Goal: Check status: Check status

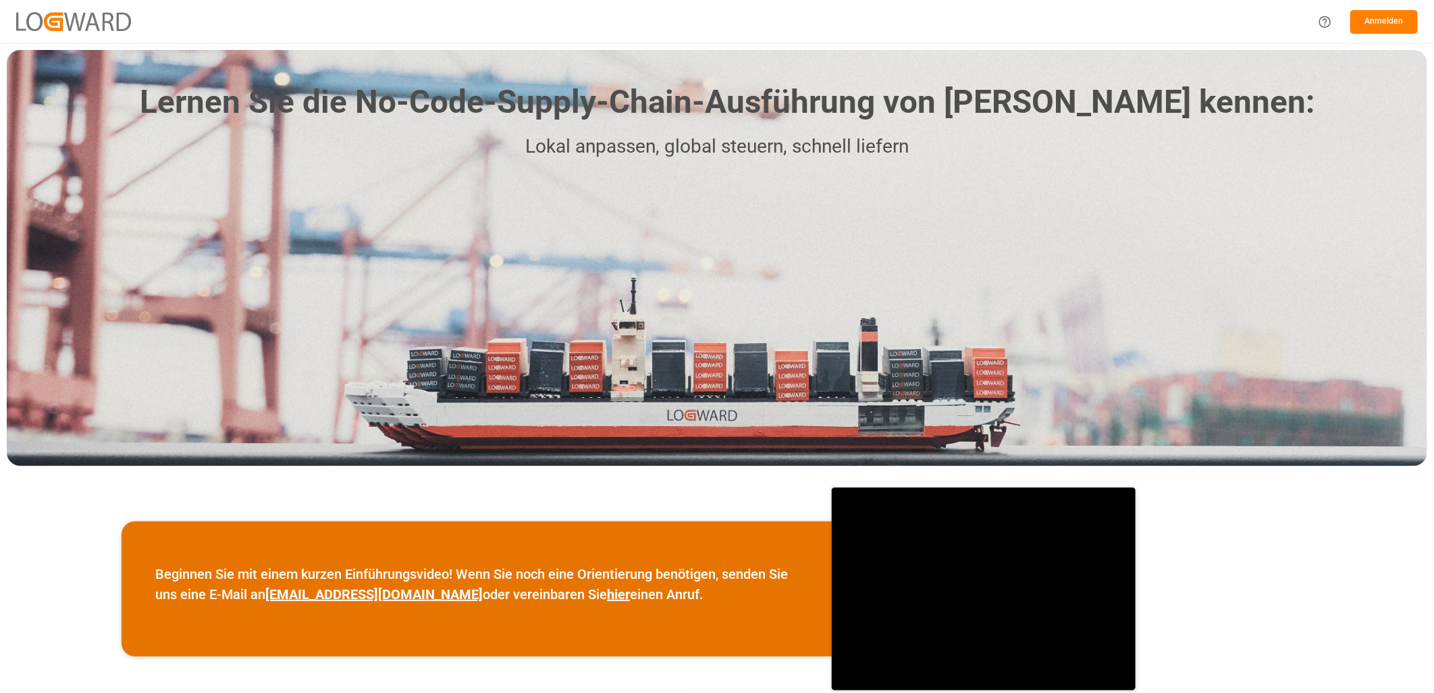
click at [1388, 24] on button "Anmelden" at bounding box center [1384, 22] width 68 height 24
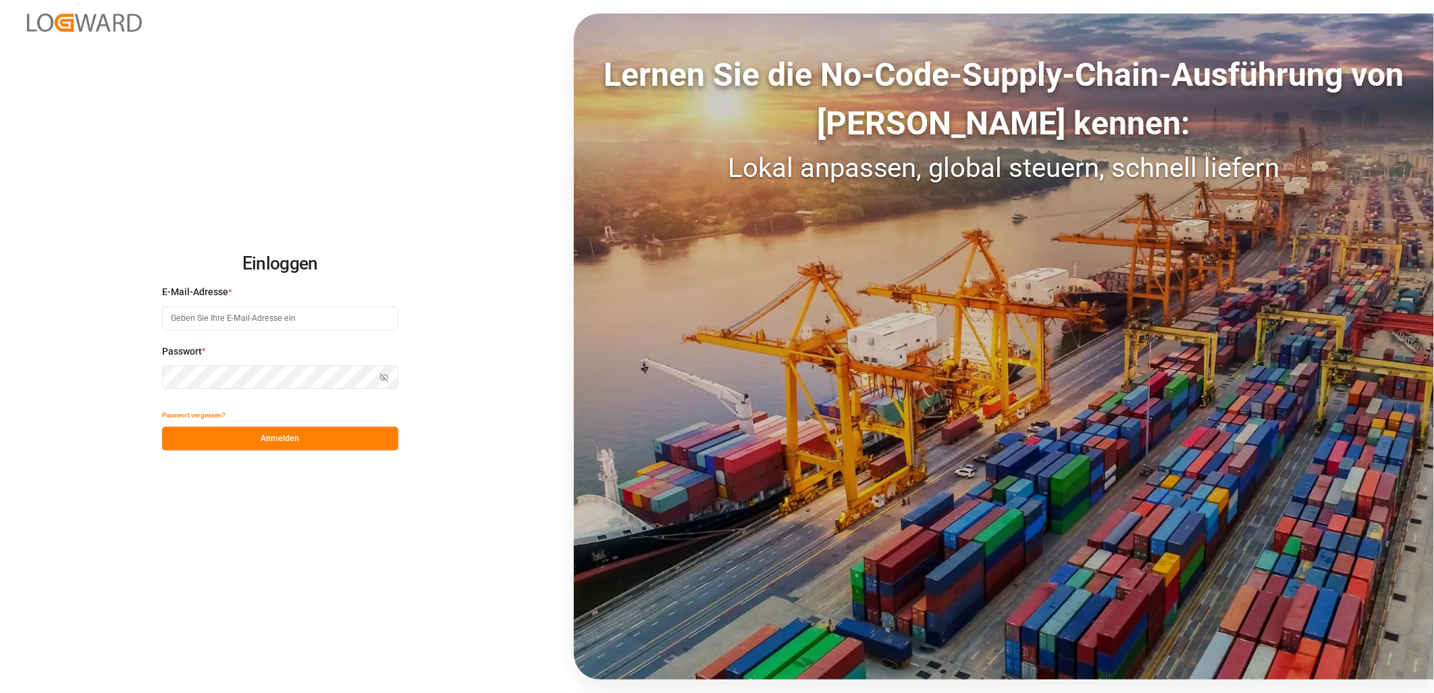
click at [274, 318] on input at bounding box center [280, 319] width 236 height 24
type input "[PERSON_NAME][EMAIL_ADDRESS][PERSON_NAME][DOMAIN_NAME]"
click at [284, 431] on button "Anmelden" at bounding box center [280, 439] width 236 height 24
click at [359, 435] on button "Anmelden" at bounding box center [280, 439] width 236 height 24
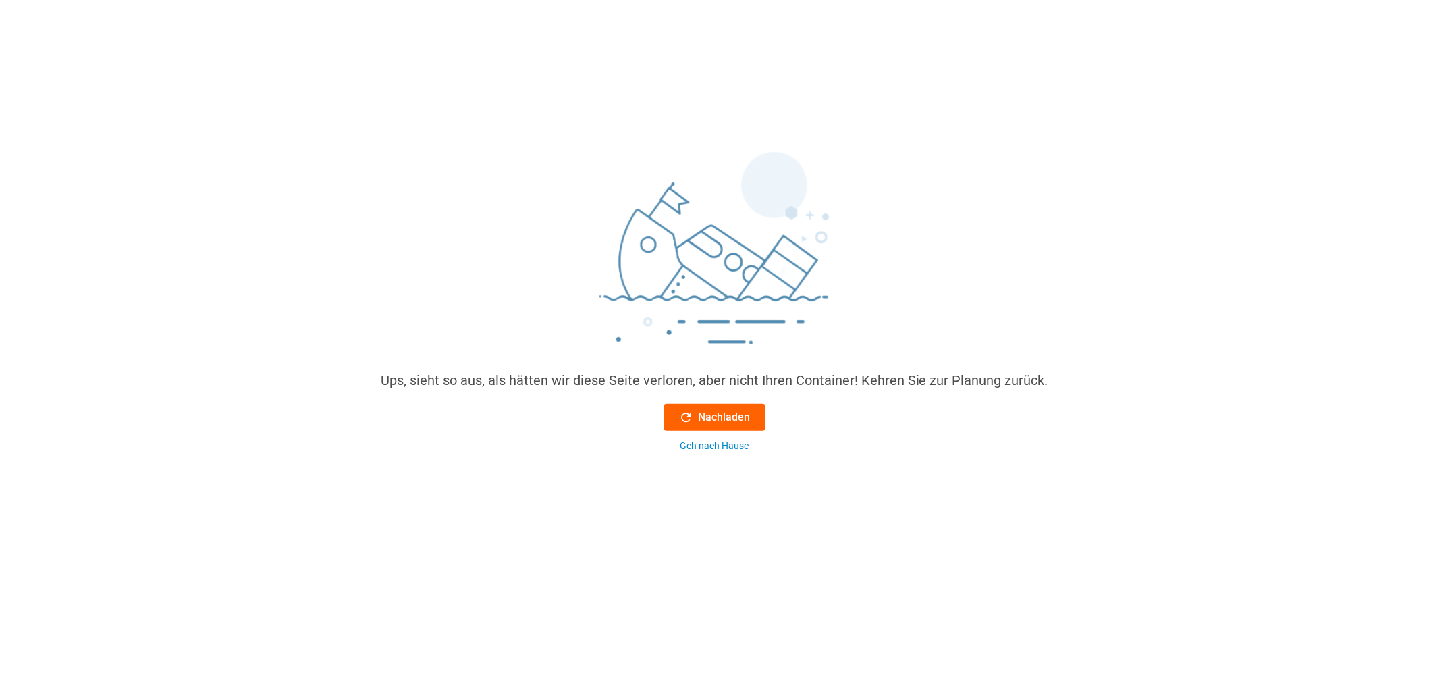
click at [700, 411] on font "Nachladen" at bounding box center [725, 417] width 52 height 16
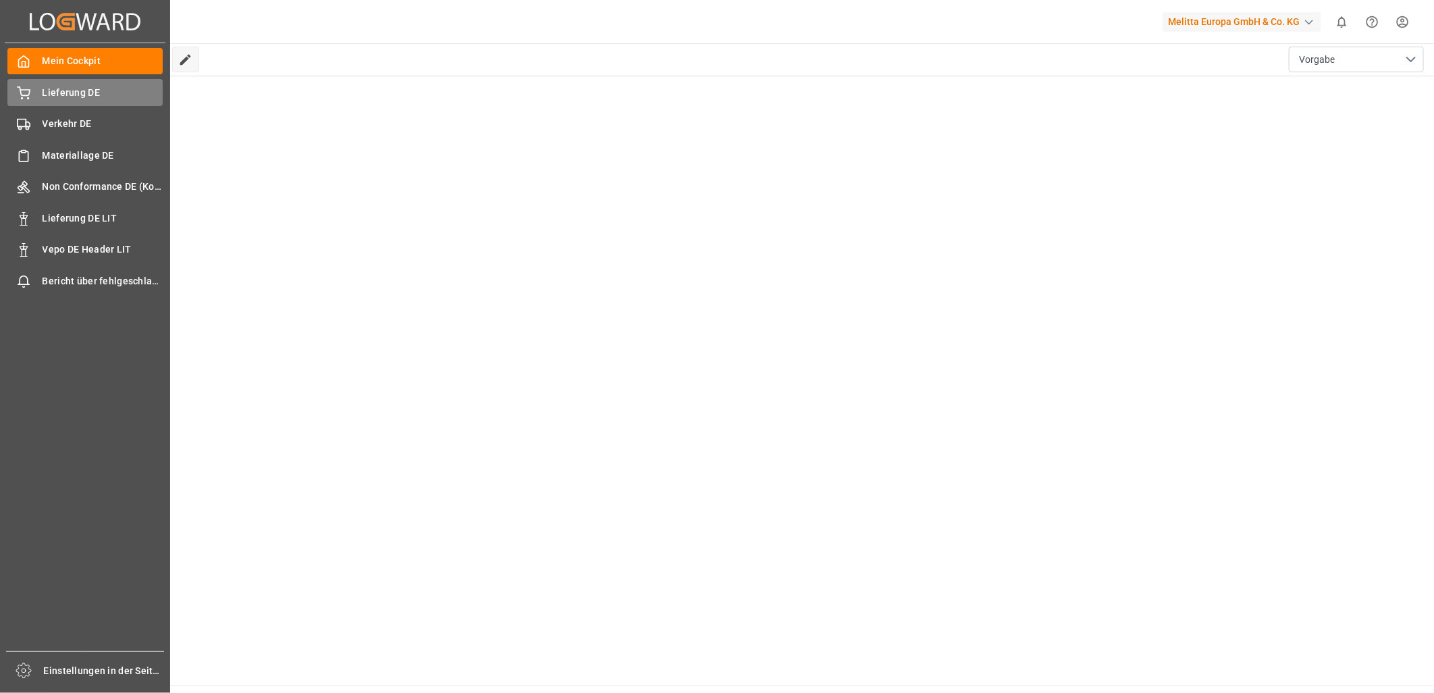
click at [22, 103] on div "Lieferung DE Lieferung DE" at bounding box center [84, 92] width 155 height 26
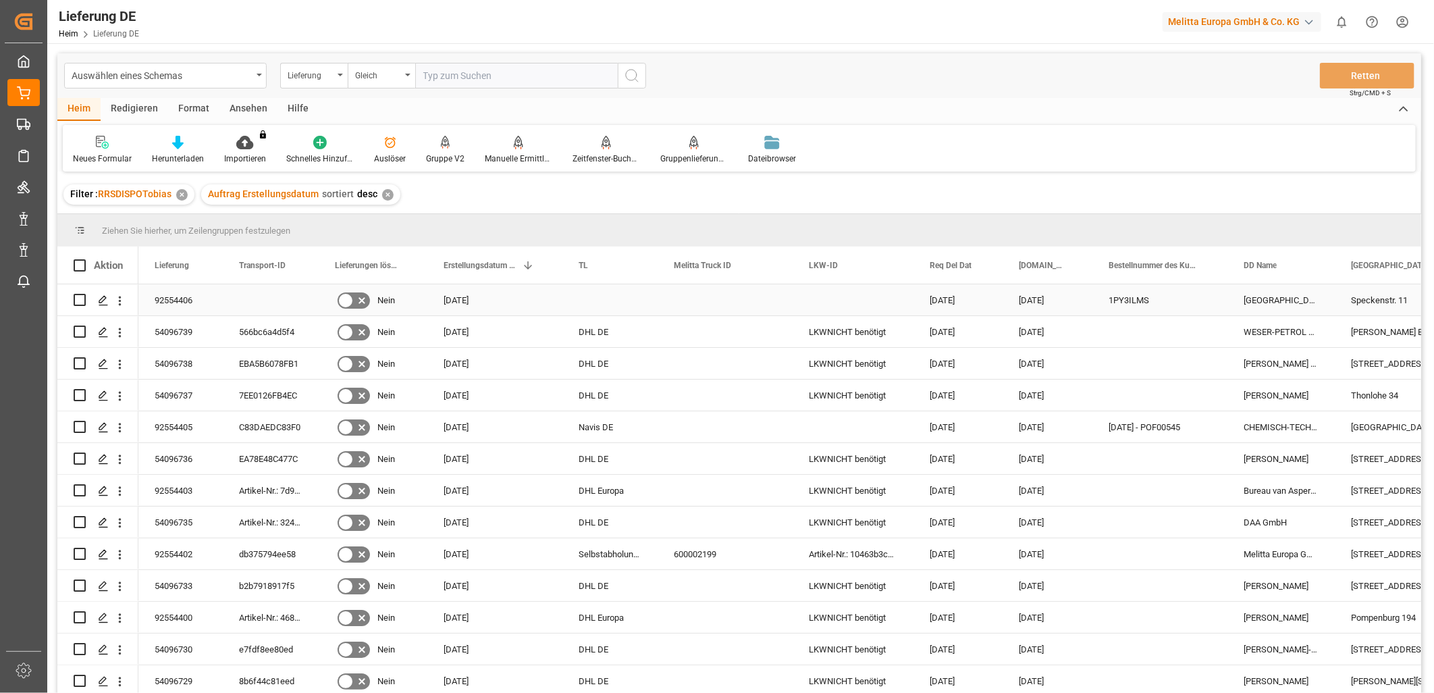
click at [81, 300] on input "Drücken Sie die Leertaste, um die Zeilenauswahl umzuschalten (deaktiviert)" at bounding box center [80, 300] width 12 height 12
checkbox input "true"
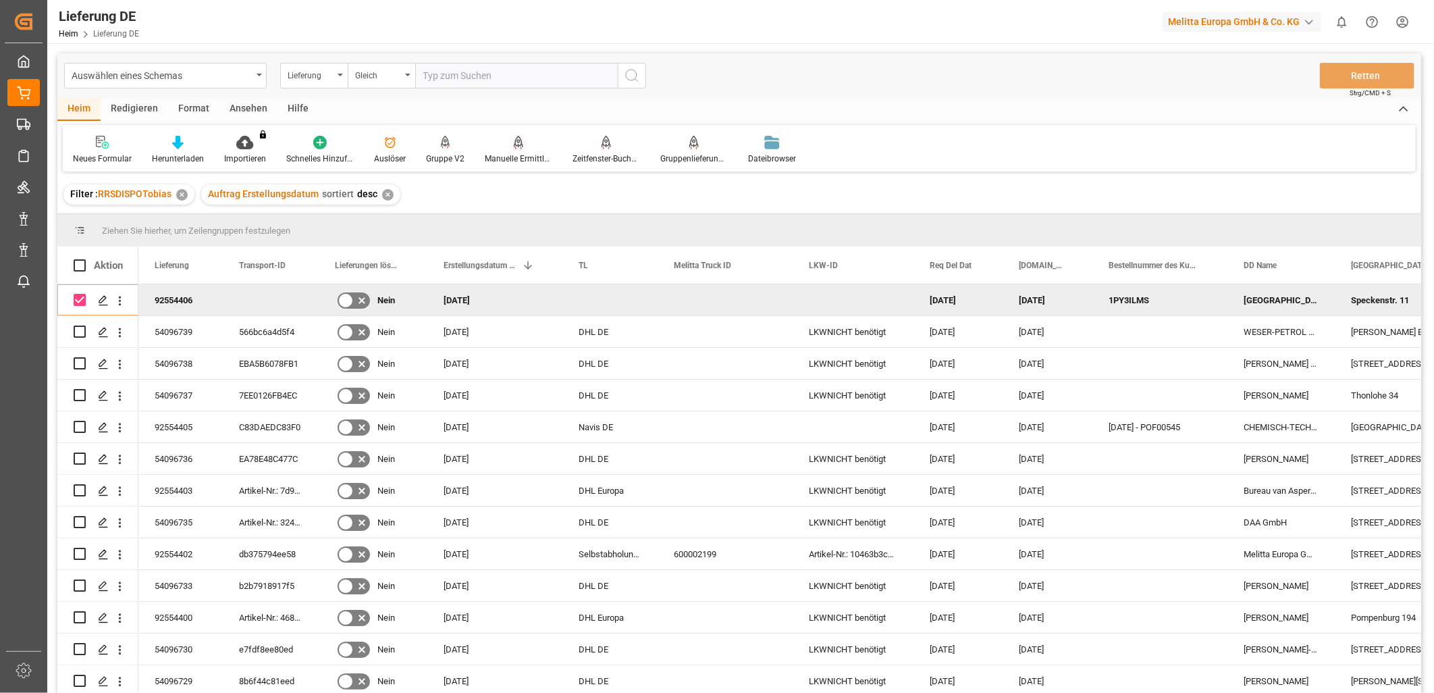
click at [510, 157] on div "Manuelle Ermittlung der Verpackungsart" at bounding box center [519, 159] width 68 height 12
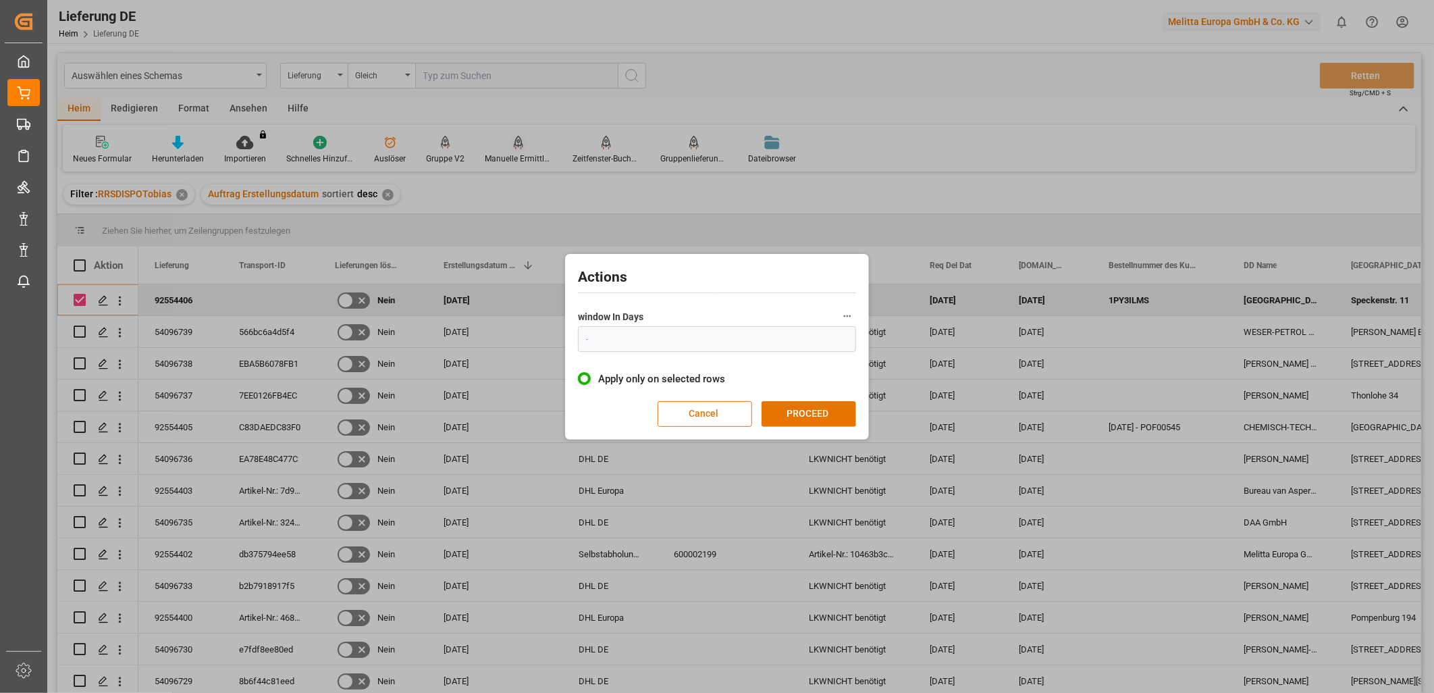
type input "1"
click at [779, 413] on button "FORTFAHREN" at bounding box center [809, 414] width 95 height 26
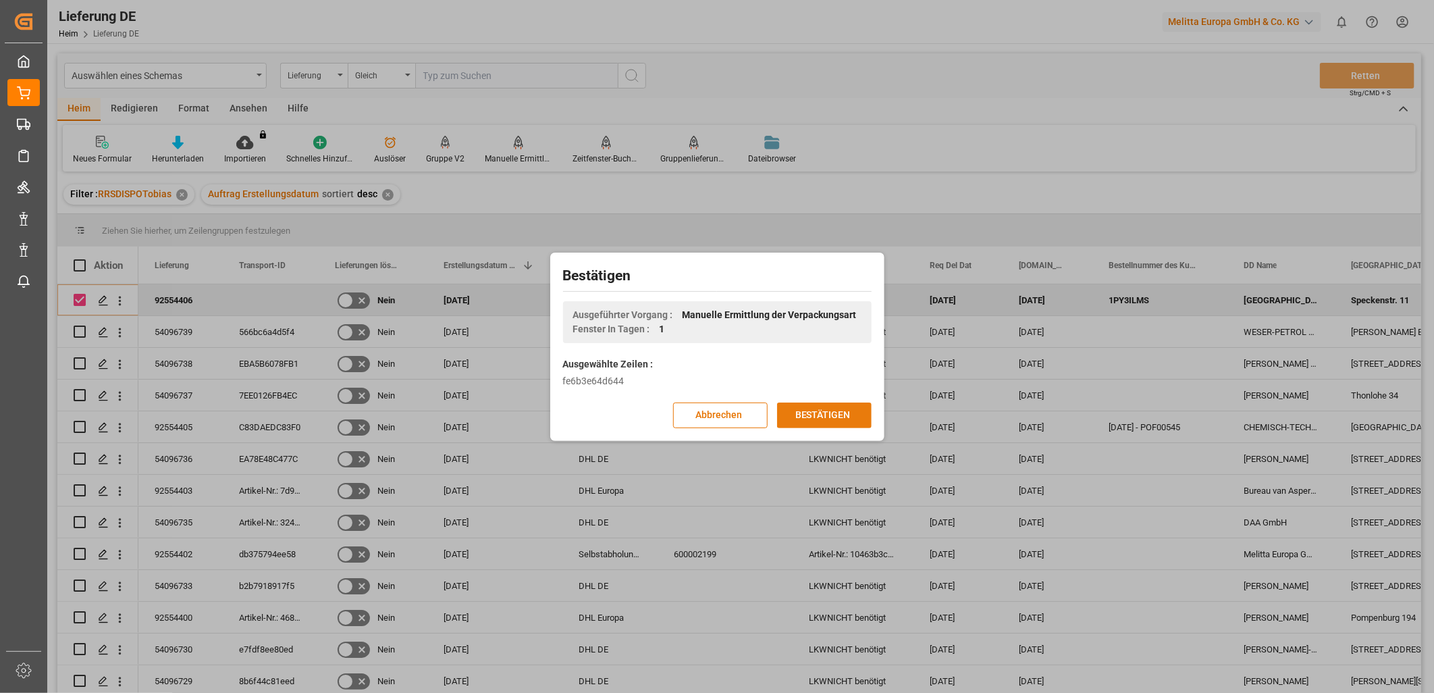
click at [793, 412] on button "BESTÄTIGEN" at bounding box center [824, 415] width 95 height 26
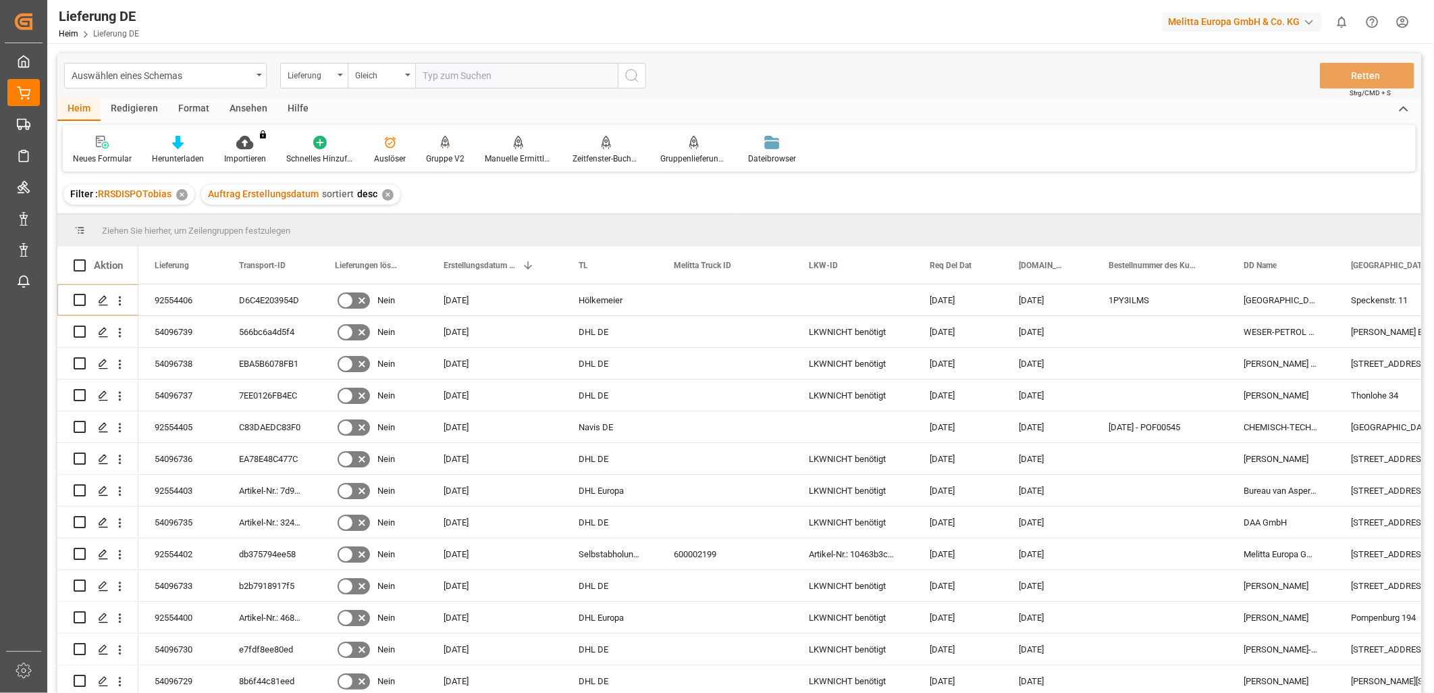
click at [1408, 22] on html "Erstellt von potrace 1.15, geschrieben von [PERSON_NAME] [DATE]-[DATE] Erstellt…" at bounding box center [717, 346] width 1434 height 693
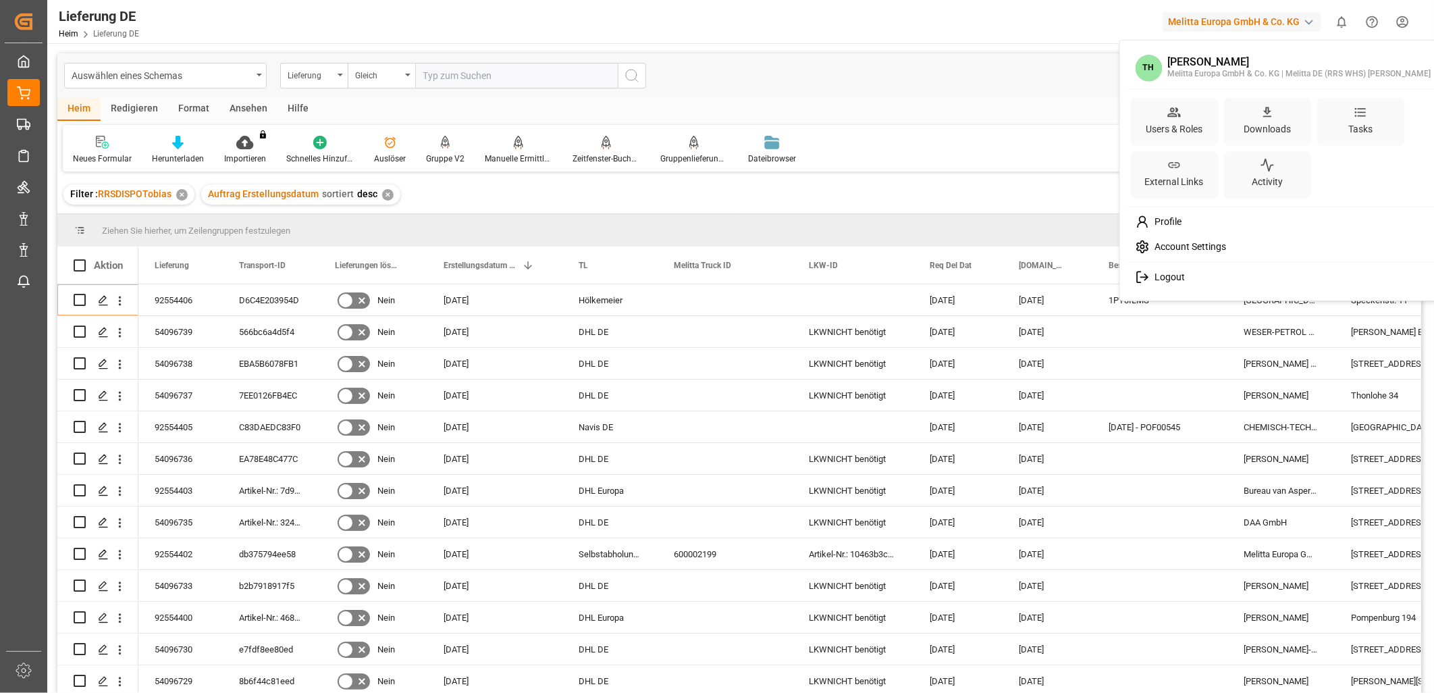
click at [1167, 284] on div "Logout" at bounding box center [1282, 277] width 305 height 25
